Goal: Navigation & Orientation: Find specific page/section

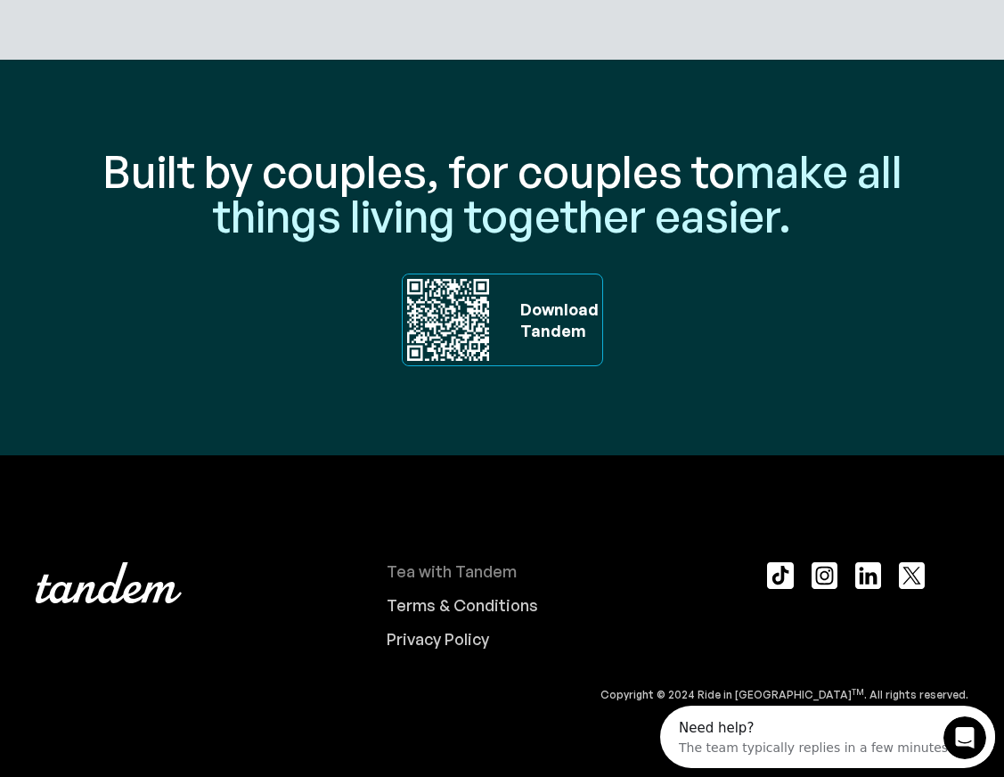
click at [423, 566] on div "Tea with Tandem" at bounding box center [452, 572] width 130 height 20
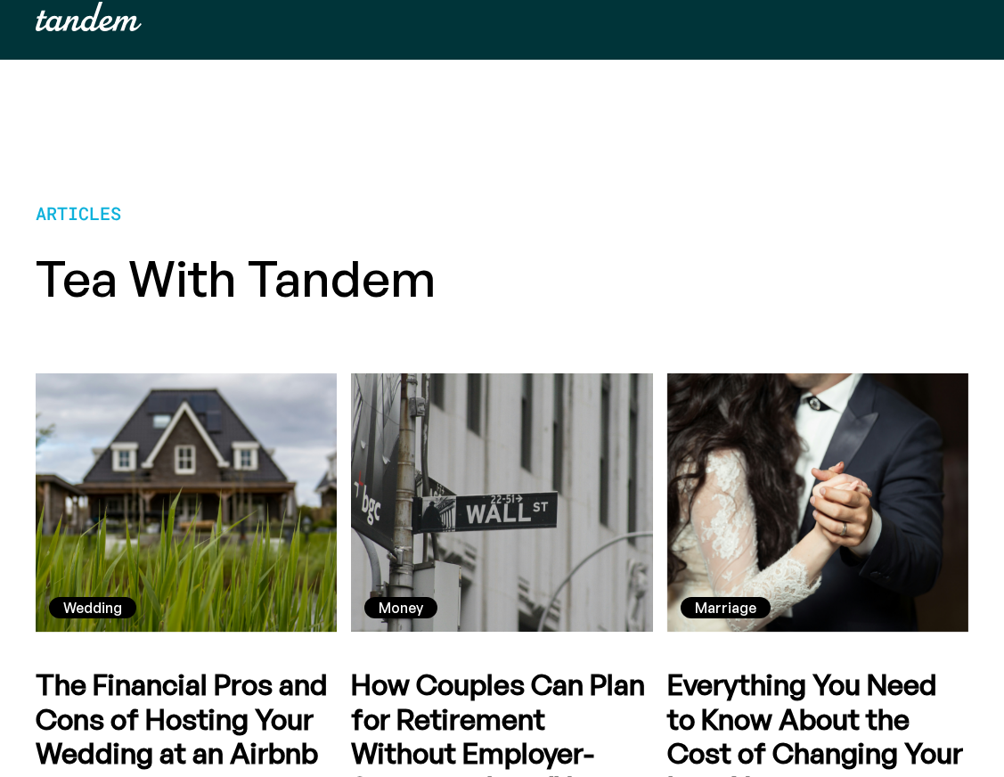
scroll to position [43, 0]
